Goal: Task Accomplishment & Management: Use online tool/utility

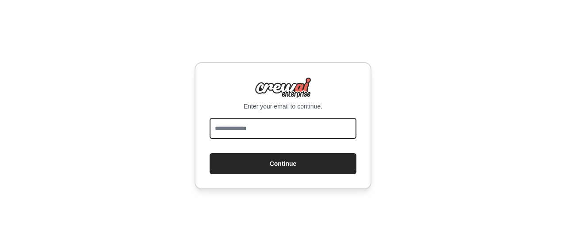
click at [308, 132] on input "email" at bounding box center [282, 128] width 147 height 21
type input "**********"
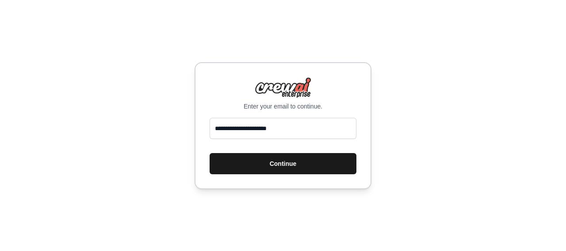
click at [279, 165] on button "Continue" at bounding box center [282, 163] width 147 height 21
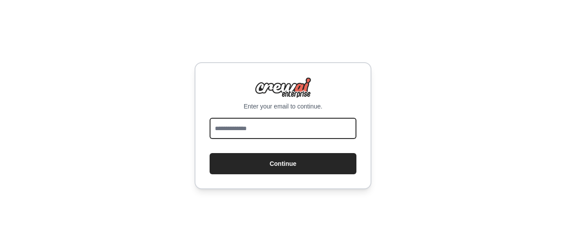
click at [299, 129] on input "email" at bounding box center [282, 128] width 147 height 21
type input "**********"
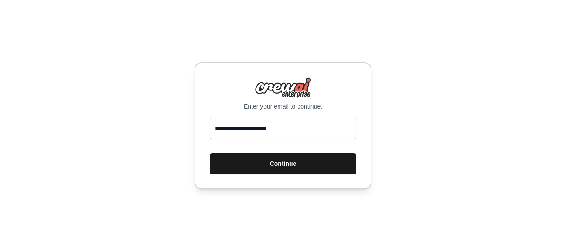
click at [285, 163] on button "Continue" at bounding box center [282, 163] width 147 height 21
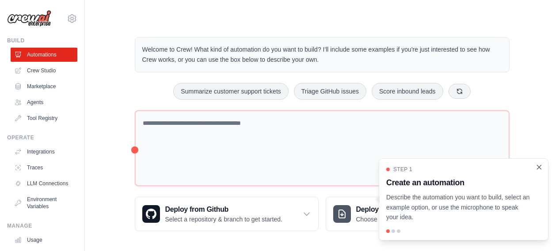
click at [538, 167] on icon "Close walkthrough" at bounding box center [539, 167] width 4 height 4
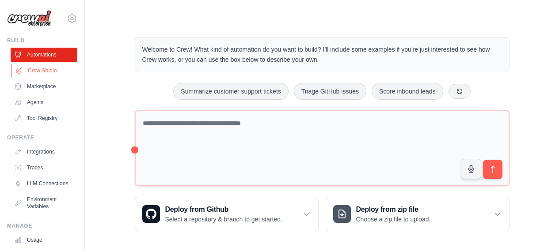
click at [52, 72] on link "Crew Studio" at bounding box center [44, 71] width 67 height 14
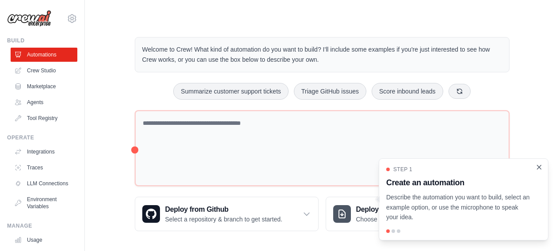
click at [541, 166] on icon "Close walkthrough" at bounding box center [539, 167] width 4 height 4
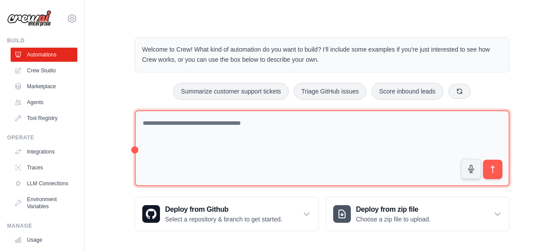
click at [276, 125] on textarea at bounding box center [322, 148] width 375 height 76
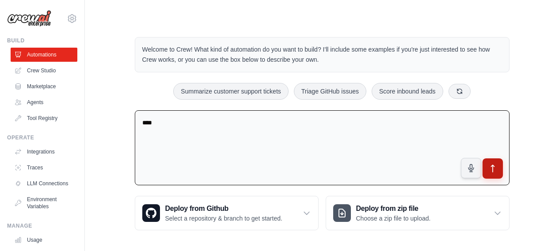
type textarea "****"
click at [497, 173] on icon "submit" at bounding box center [492, 168] width 9 height 9
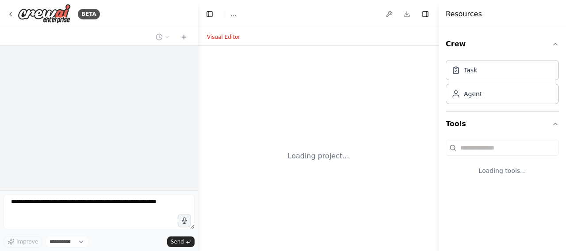
select select "****"
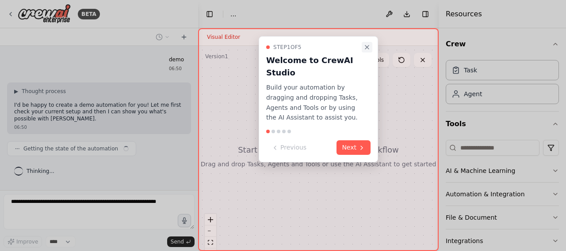
click at [367, 46] on icon "Close walkthrough" at bounding box center [366, 47] width 7 height 7
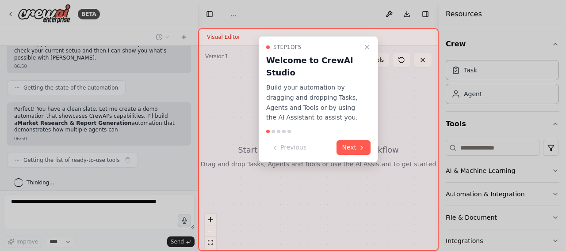
scroll to position [76, 0]
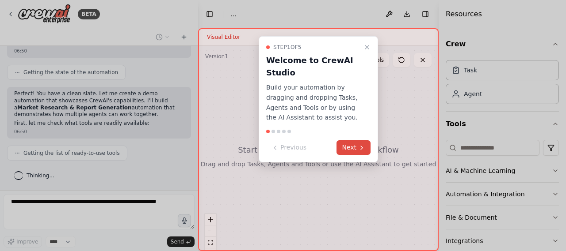
click at [353, 145] on button "Next" at bounding box center [353, 148] width 34 height 15
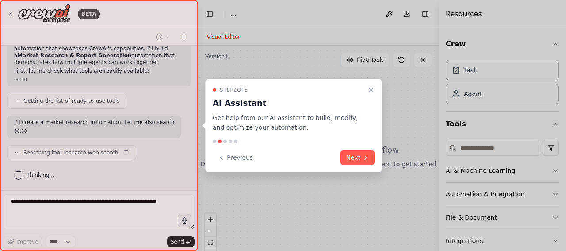
scroll to position [135, 0]
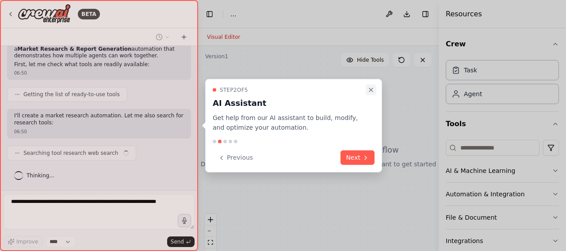
click at [371, 89] on icon "Close walkthrough" at bounding box center [371, 90] width 4 height 4
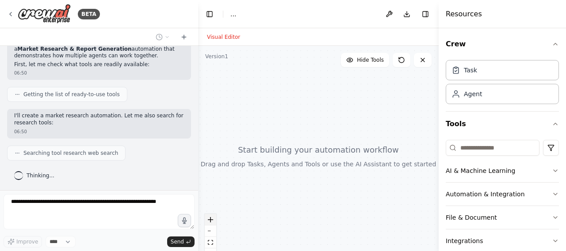
click at [211, 219] on icon "zoom in" at bounding box center [210, 219] width 5 height 5
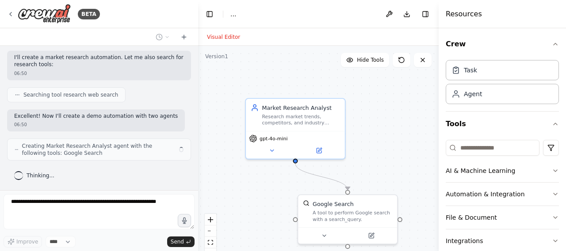
scroll to position [201, 0]
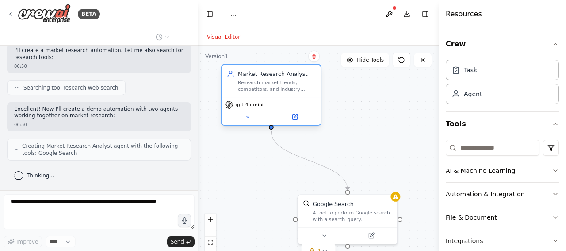
drag, startPoint x: 315, startPoint y: 128, endPoint x: 351, endPoint y: 198, distance: 79.0
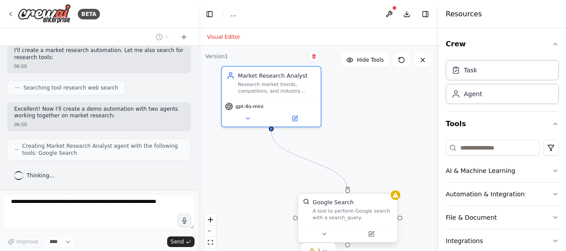
click at [290, 95] on div "Market Research Analyst Research market trends, competitors, and industry insig…" at bounding box center [271, 83] width 99 height 32
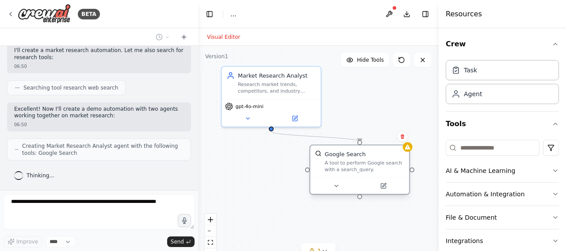
drag, startPoint x: 363, startPoint y: 207, endPoint x: 372, endPoint y: 155, distance: 52.9
click at [372, 155] on div "Google Search A tool to perform Google search with a search_query." at bounding box center [364, 161] width 80 height 23
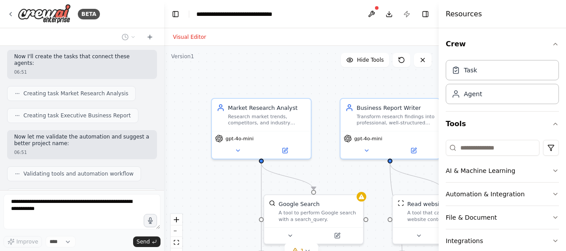
scroll to position [398, 0]
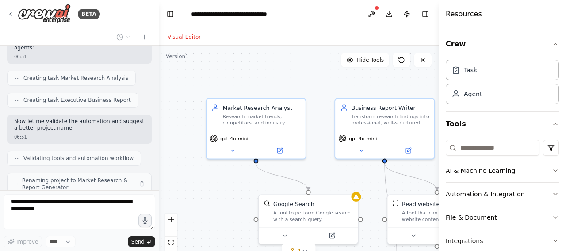
drag, startPoint x: 197, startPoint y: 78, endPoint x: 159, endPoint y: 76, distance: 38.1
click at [159, 76] on div "BETA demo 06:50 ▶ Thought process I'd be happy to create a demo automation for …" at bounding box center [283, 125] width 566 height 251
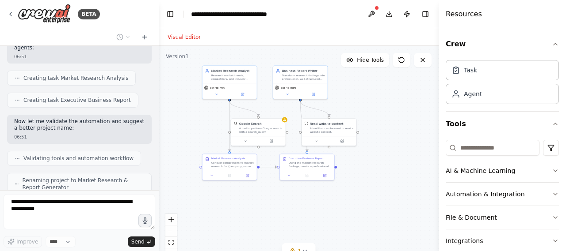
drag, startPoint x: 266, startPoint y: 102, endPoint x: 266, endPoint y: 75, distance: 27.0
click at [266, 75] on div ".deletable-edge-delete-btn { width: 20px; height: 20px; border: 0px solid #ffff…" at bounding box center [299, 156] width 280 height 221
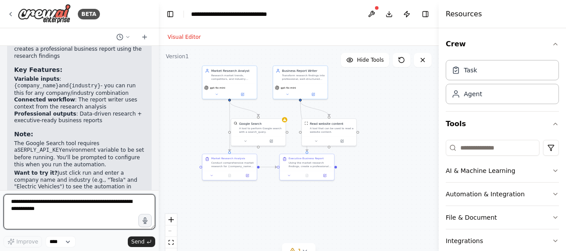
scroll to position [694, 0]
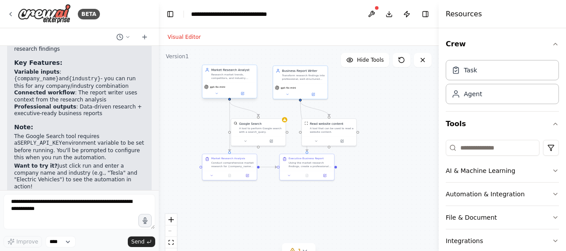
click at [236, 86] on div "gpt-4o-mini" at bounding box center [229, 87] width 51 height 4
click at [239, 82] on div "Market Research Analyst Research market trends, competitors, and industry insig…" at bounding box center [229, 74] width 54 height 18
click at [242, 95] on icon at bounding box center [242, 93] width 3 height 3
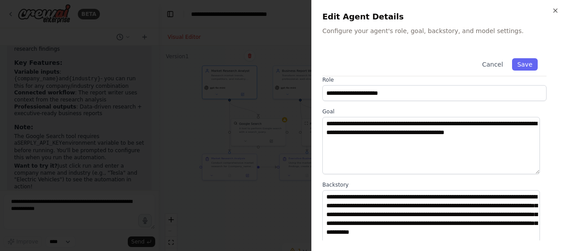
scroll to position [0, 0]
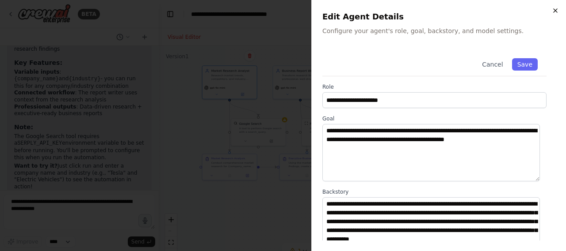
click at [556, 11] on icon "button" at bounding box center [554, 10] width 7 height 7
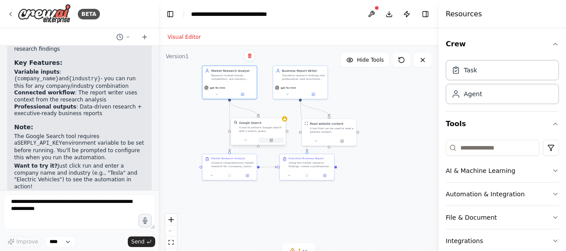
click at [271, 141] on icon at bounding box center [271, 140] width 2 height 2
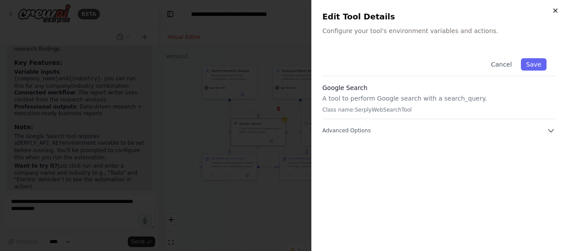
click at [557, 10] on icon "button" at bounding box center [554, 10] width 7 height 7
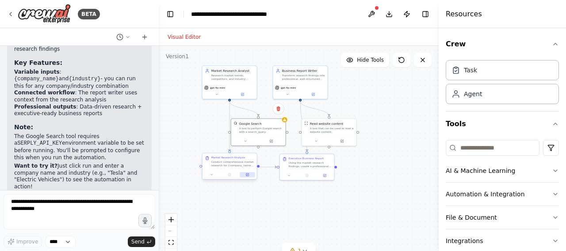
click at [248, 175] on icon at bounding box center [247, 175] width 3 height 3
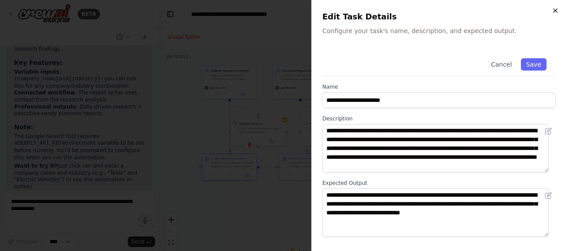
click at [555, 13] on icon "button" at bounding box center [554, 10] width 7 height 7
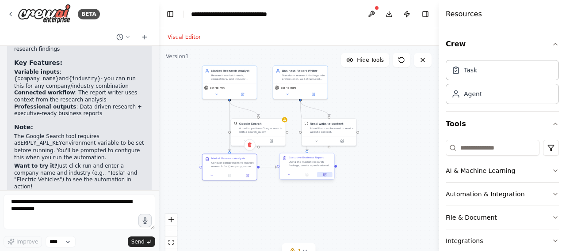
click at [324, 177] on button at bounding box center [324, 174] width 15 height 5
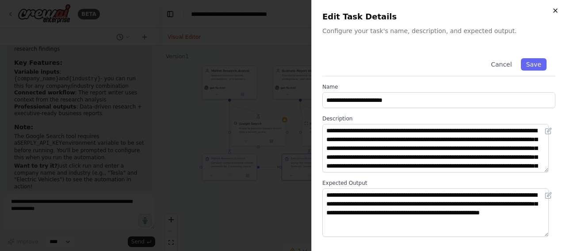
click at [554, 11] on icon "button" at bounding box center [554, 10] width 7 height 7
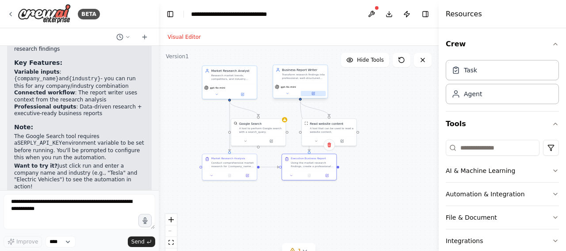
click at [314, 95] on button at bounding box center [312, 93] width 25 height 5
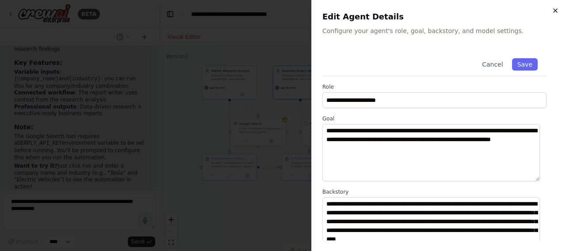
click at [555, 13] on icon "button" at bounding box center [554, 10] width 7 height 7
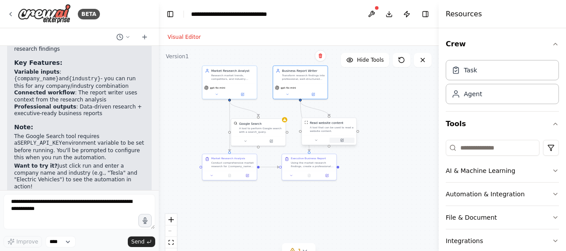
click at [343, 141] on icon at bounding box center [341, 140] width 3 height 3
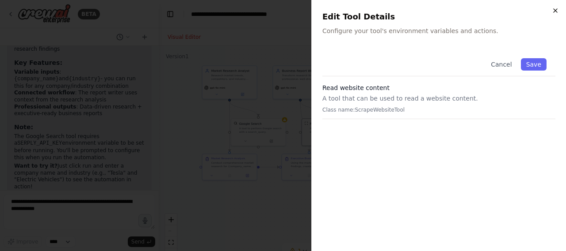
click at [556, 12] on icon "button" at bounding box center [555, 11] width 4 height 4
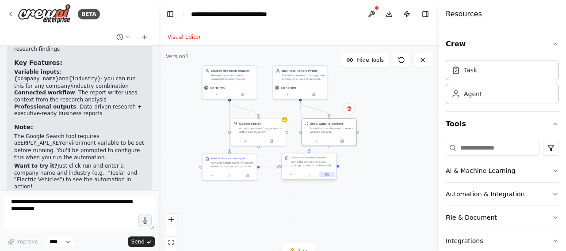
click at [328, 175] on icon at bounding box center [326, 175] width 3 height 3
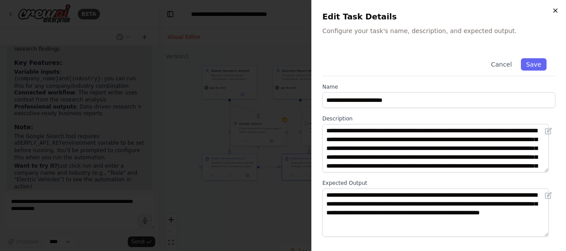
click at [553, 8] on icon "button" at bounding box center [554, 10] width 7 height 7
